Goal: Task Accomplishment & Management: Use online tool/utility

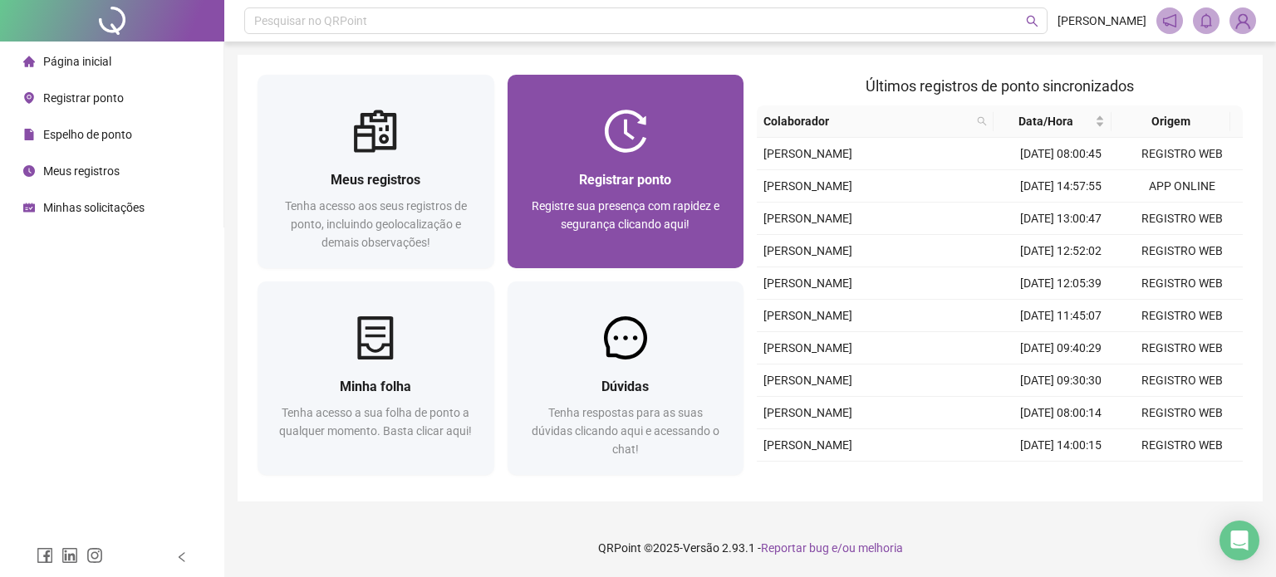
drag, startPoint x: 0, startPoint y: 0, endPoint x: 650, endPoint y: 135, distance: 664.0
click at [650, 135] on div at bounding box center [625, 131] width 237 height 43
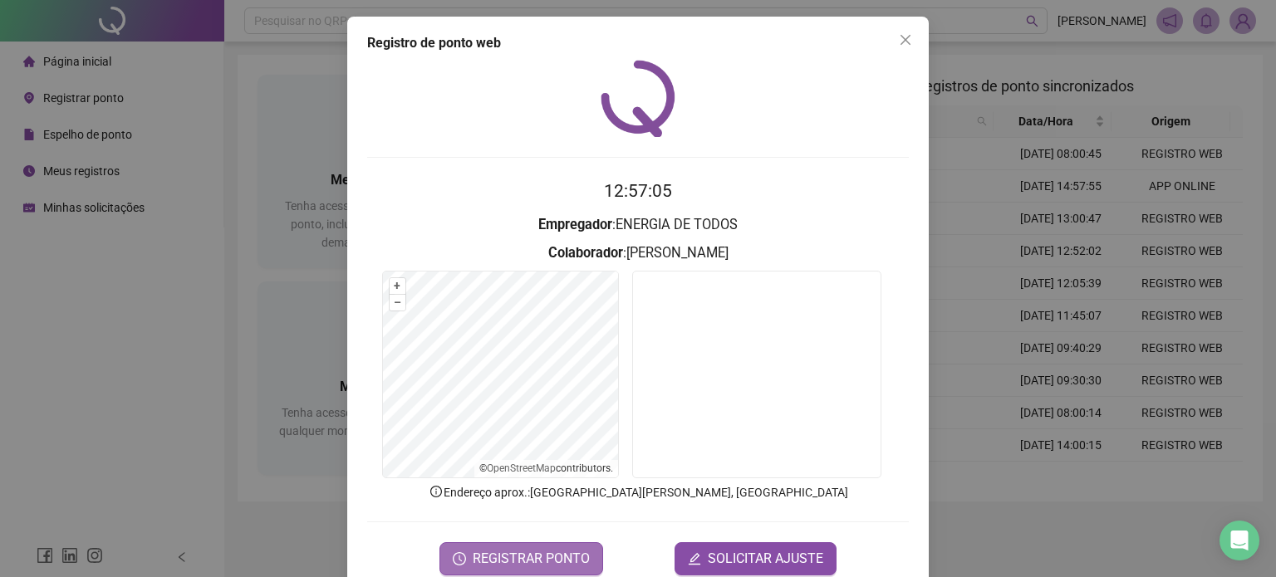
click at [525, 557] on span "REGISTRAR PONTO" at bounding box center [531, 559] width 117 height 20
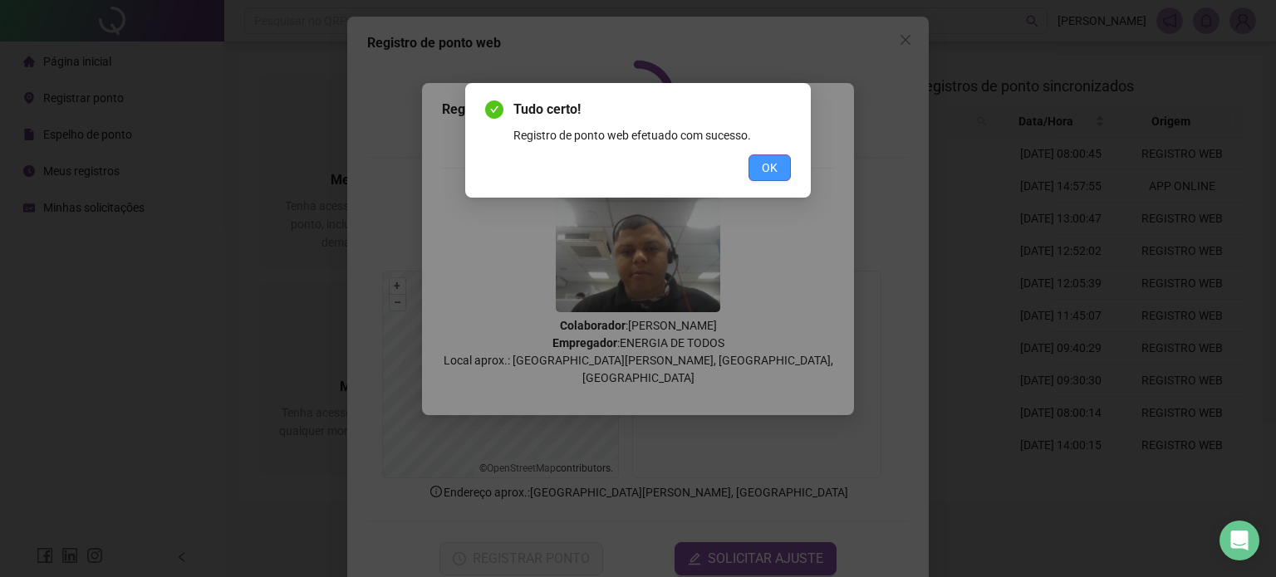
click at [760, 173] on button "OK" at bounding box center [769, 167] width 42 height 27
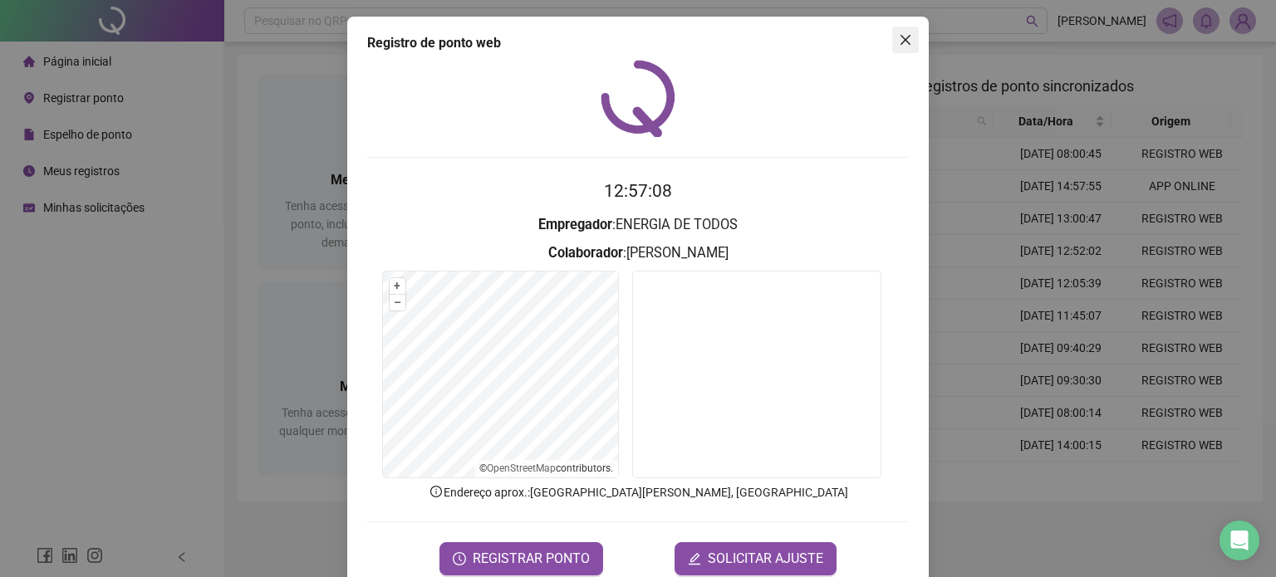
click at [892, 46] on span "Close" at bounding box center [905, 39] width 27 height 13
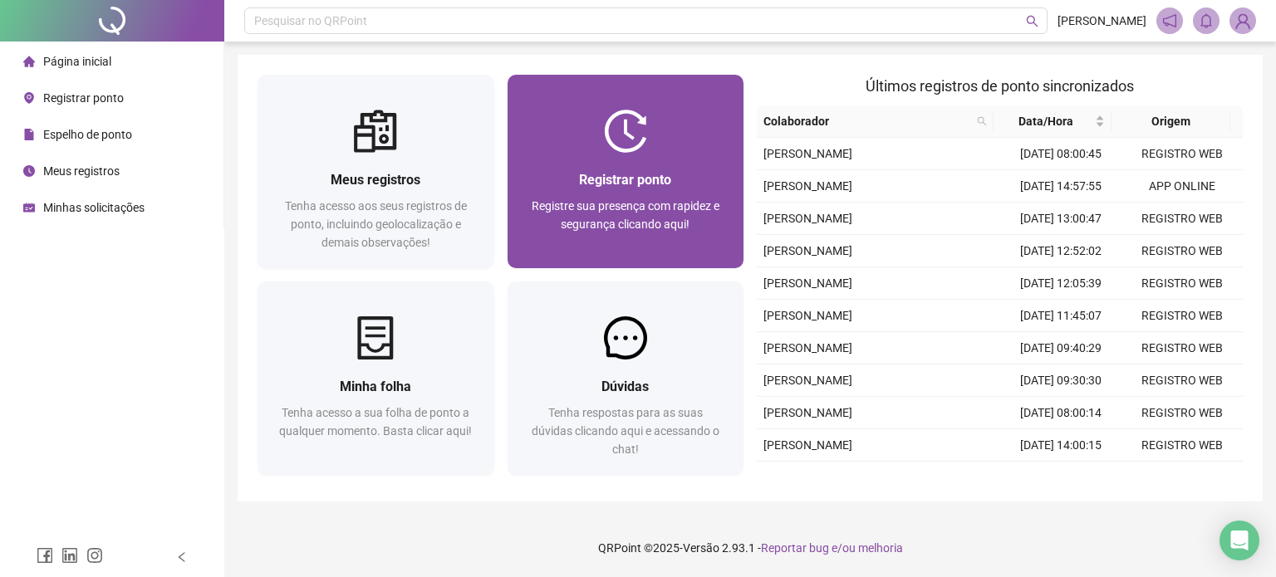
click at [541, 117] on div at bounding box center [625, 131] width 237 height 43
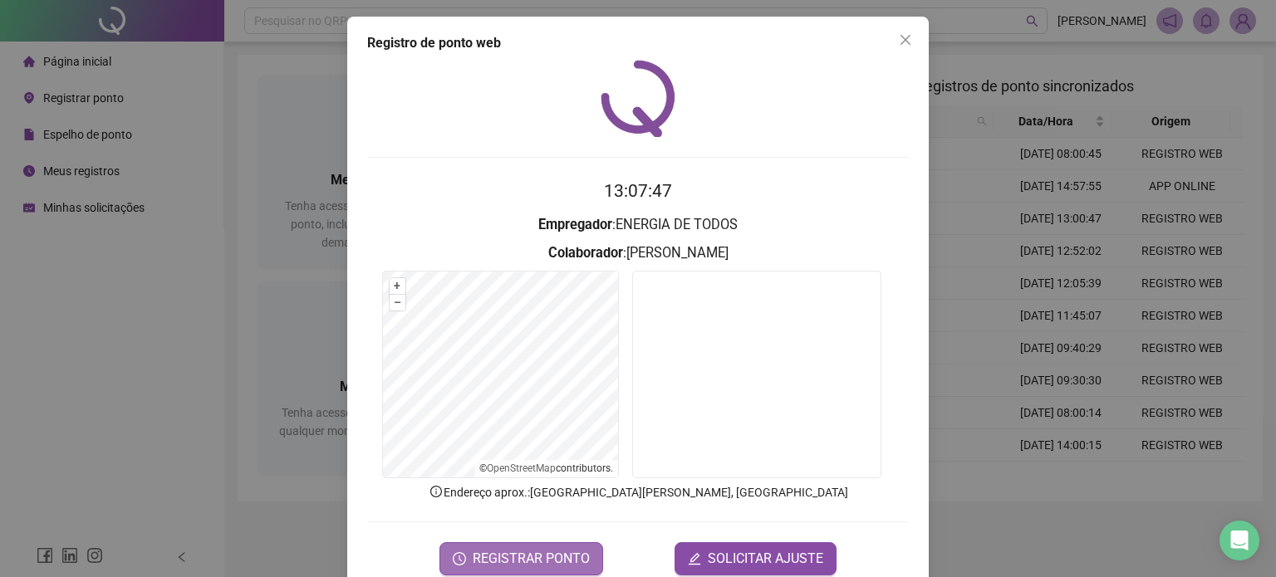
click at [528, 566] on span "REGISTRAR PONTO" at bounding box center [531, 559] width 117 height 20
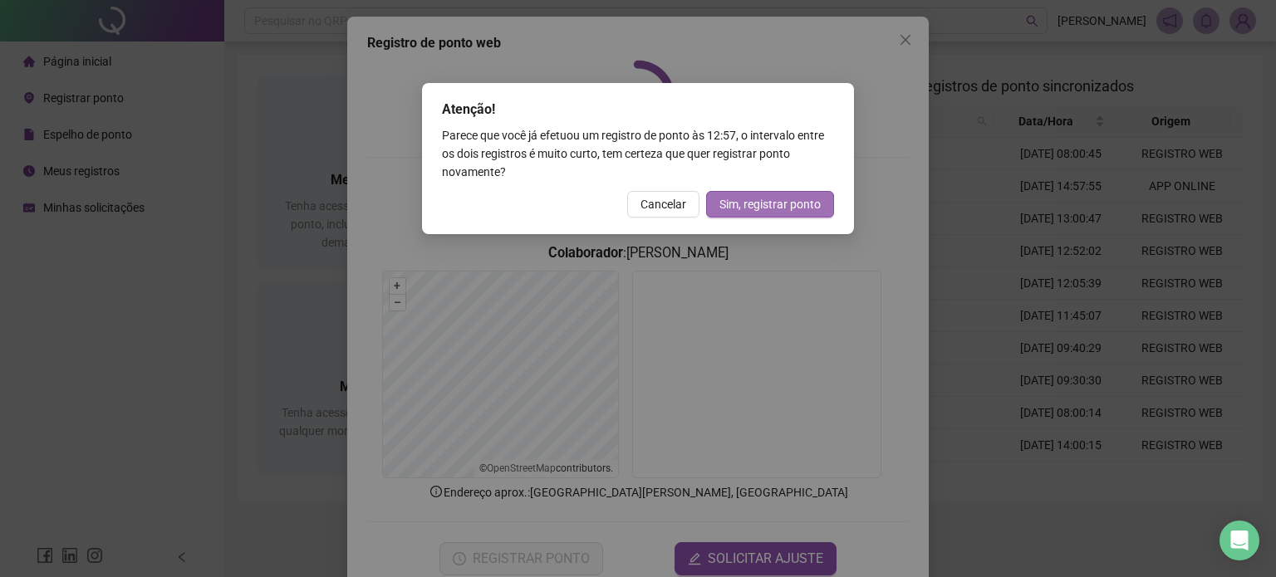
click at [745, 202] on span "Sim, registrar ponto" at bounding box center [769, 204] width 101 height 18
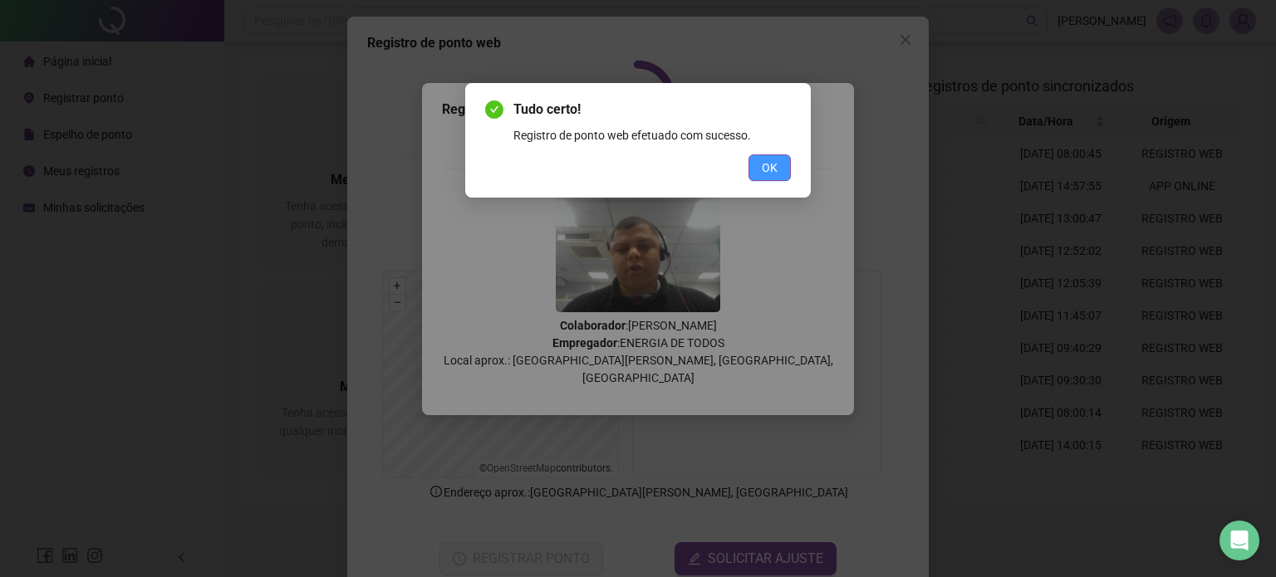
click at [764, 164] on span "OK" at bounding box center [769, 168] width 16 height 18
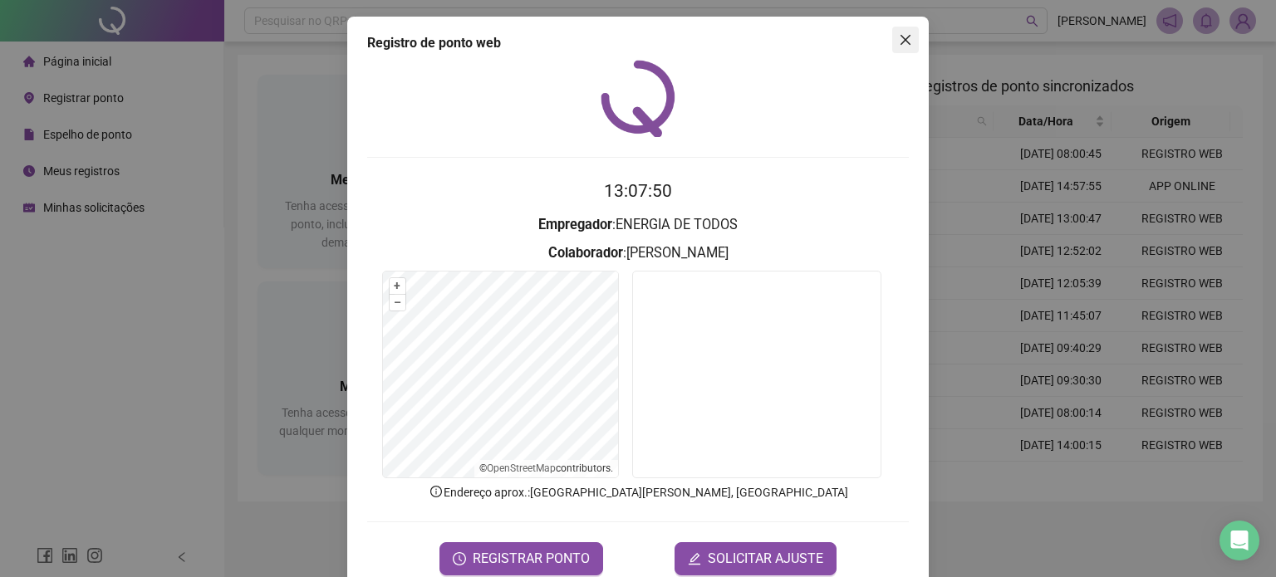
click at [900, 42] on icon "close" at bounding box center [905, 40] width 10 height 10
